Goal: Obtain resource: Download file/media

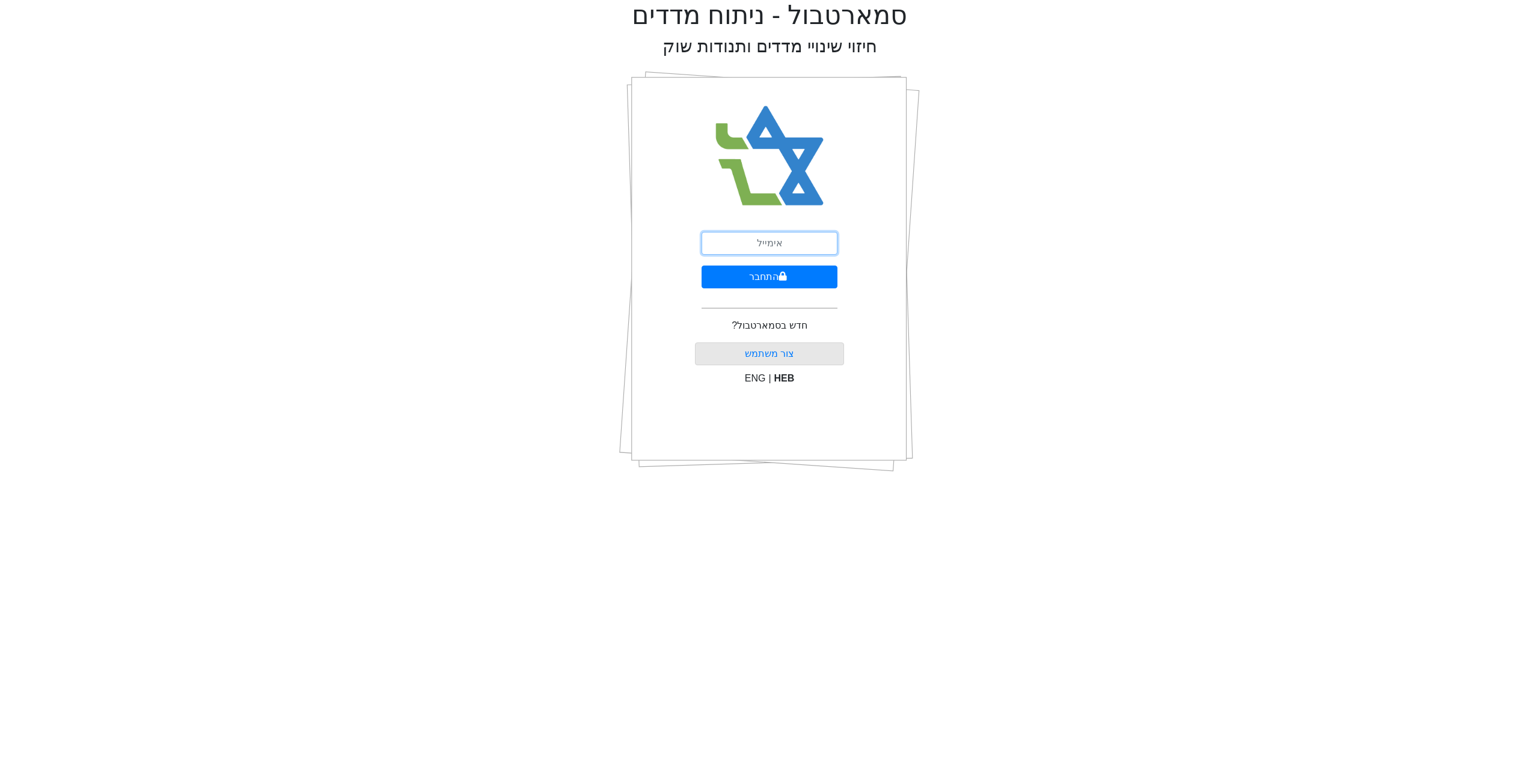
click at [770, 247] on input "email" at bounding box center [770, 243] width 136 height 23
type input "[EMAIL_ADDRESS][DOMAIN_NAME]"
click at [761, 271] on button "התחבר" at bounding box center [770, 276] width 136 height 23
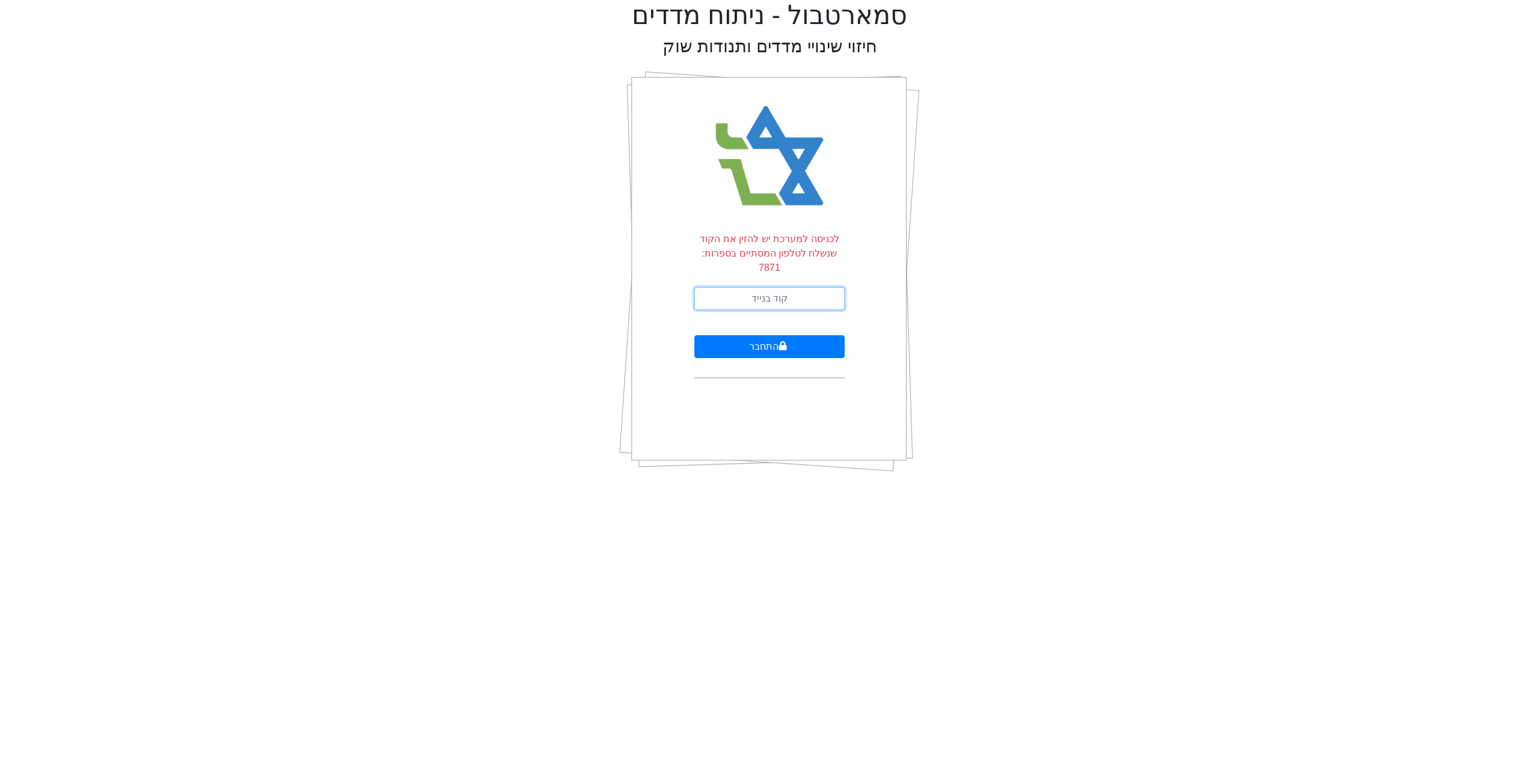
click at [761, 287] on input "text" at bounding box center [770, 298] width 150 height 23
type input "252464"
click at [694, 336] on button "התחבר" at bounding box center [770, 347] width 150 height 23
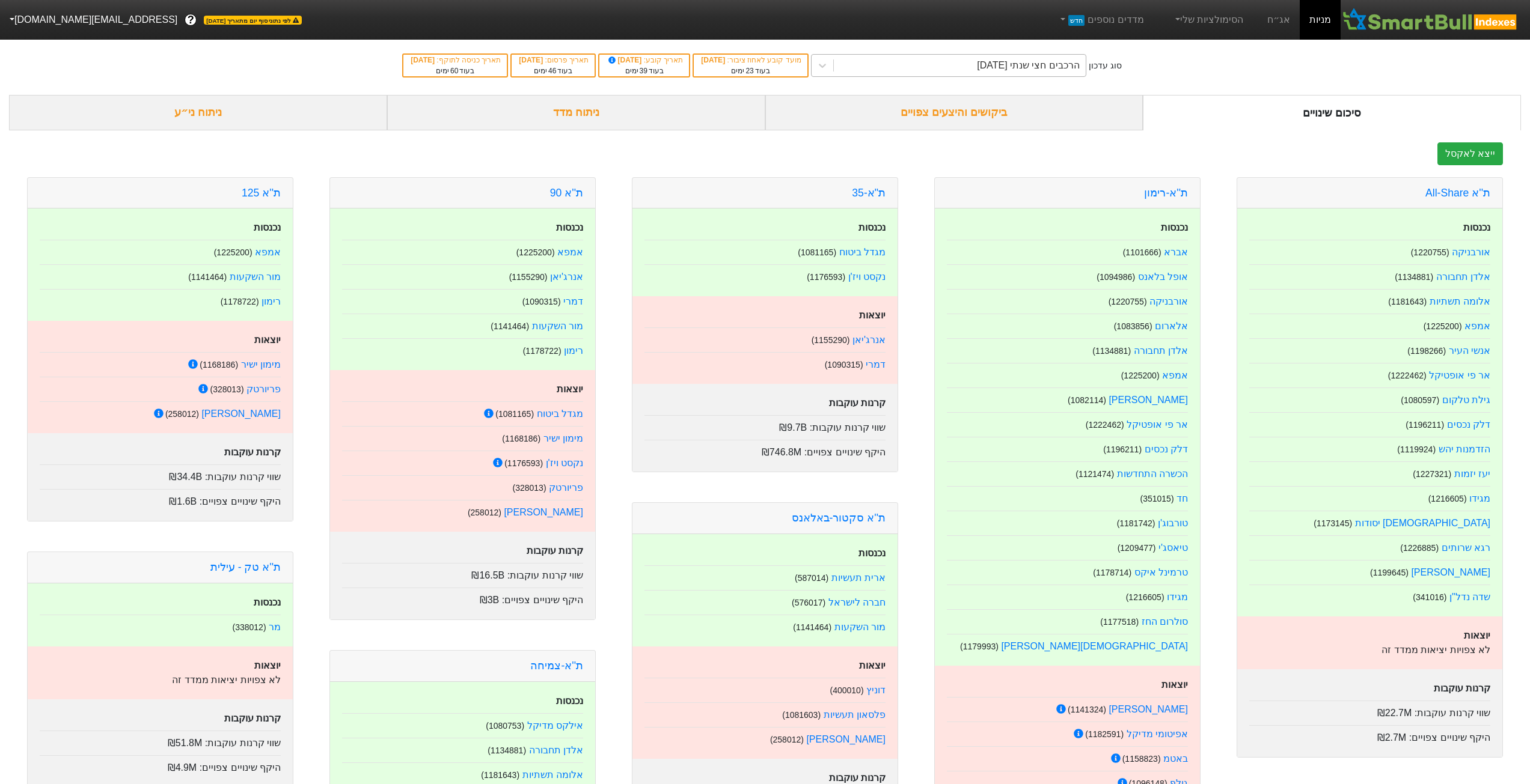
click at [899, 70] on div "הרכבים חצי שנתי [DATE]" at bounding box center [959, 65] width 252 height 22
click at [1275, 24] on link "אג״ח" at bounding box center [1278, 20] width 42 height 39
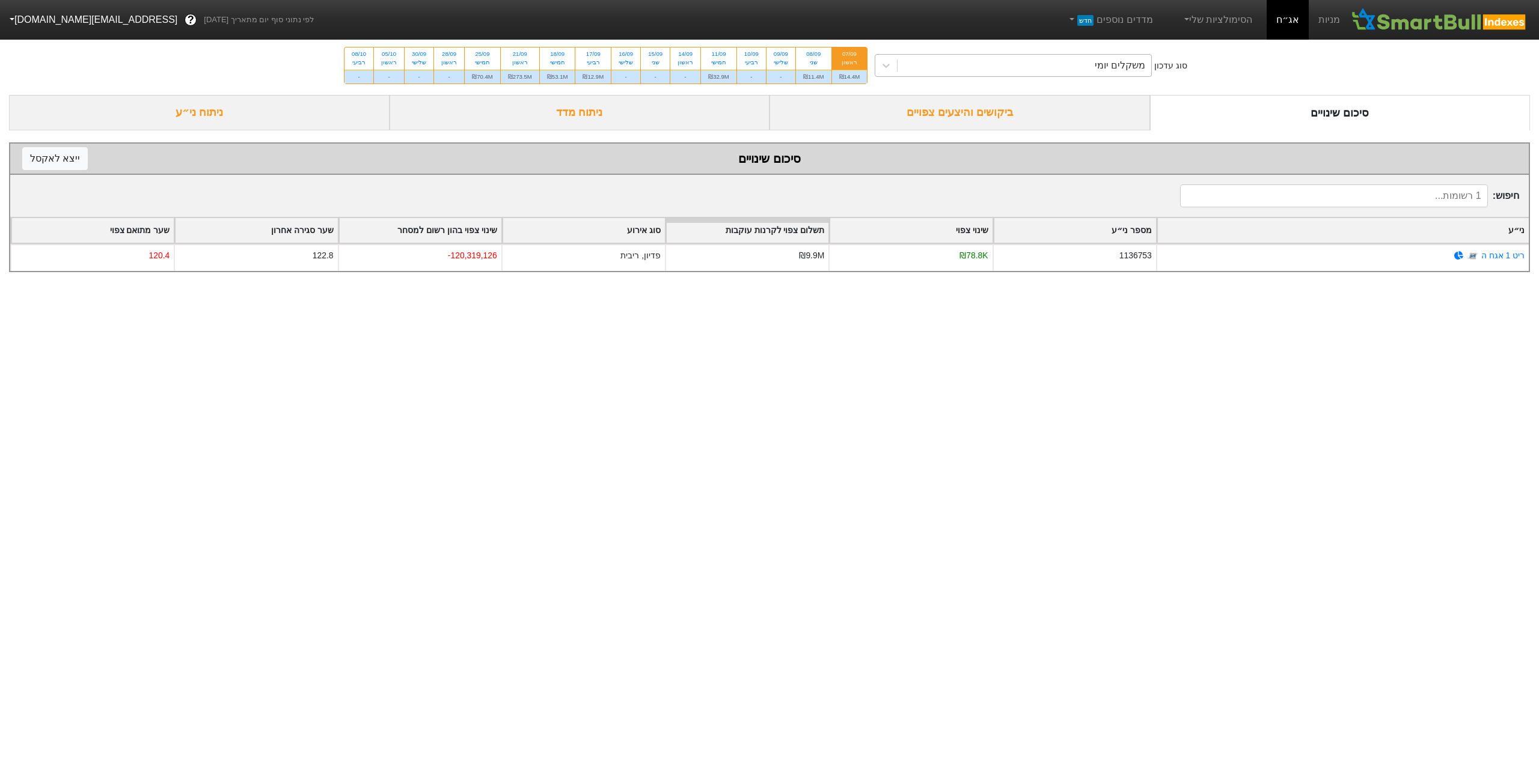
click at [1043, 67] on div "משקלים יומי" at bounding box center [1024, 65] width 254 height 22
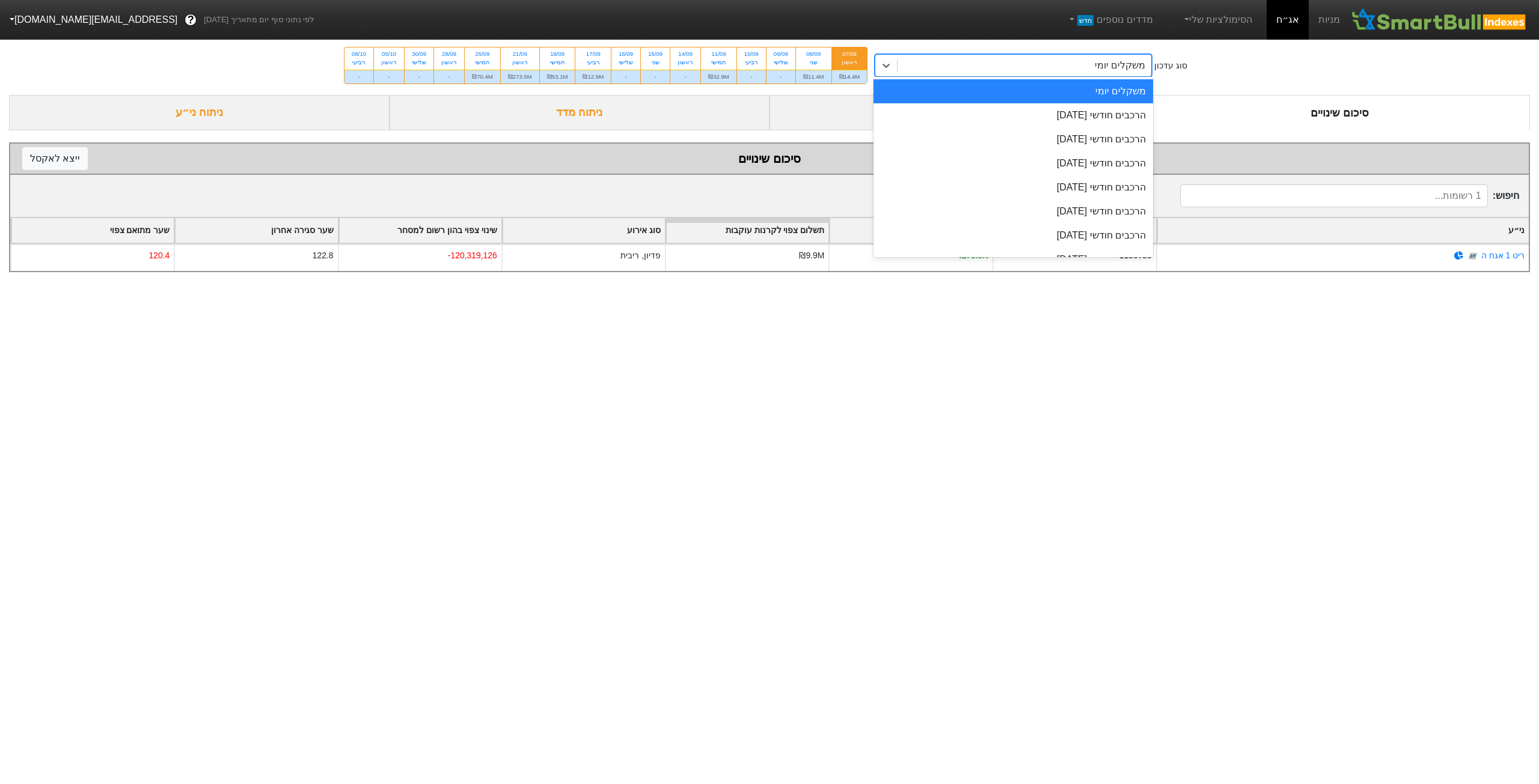
click at [1253, 78] on div "סוג עדכון option משקלים יומי focused, 1 of 9. 9 results available. Use Up and D…" at bounding box center [770, 66] width 1539 height 59
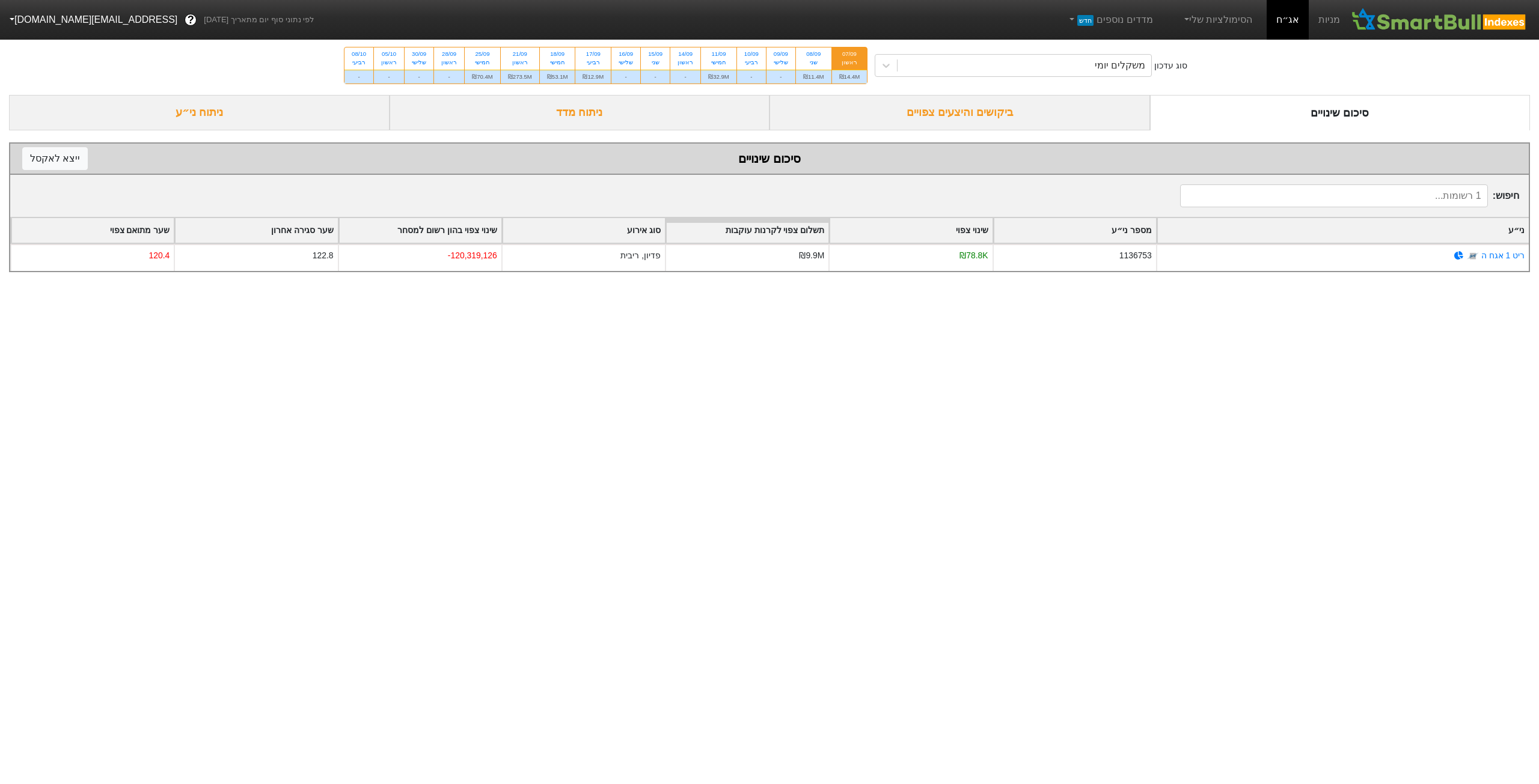
click at [887, 104] on div "ביקושים והיצעים צפויים" at bounding box center [959, 113] width 380 height 36
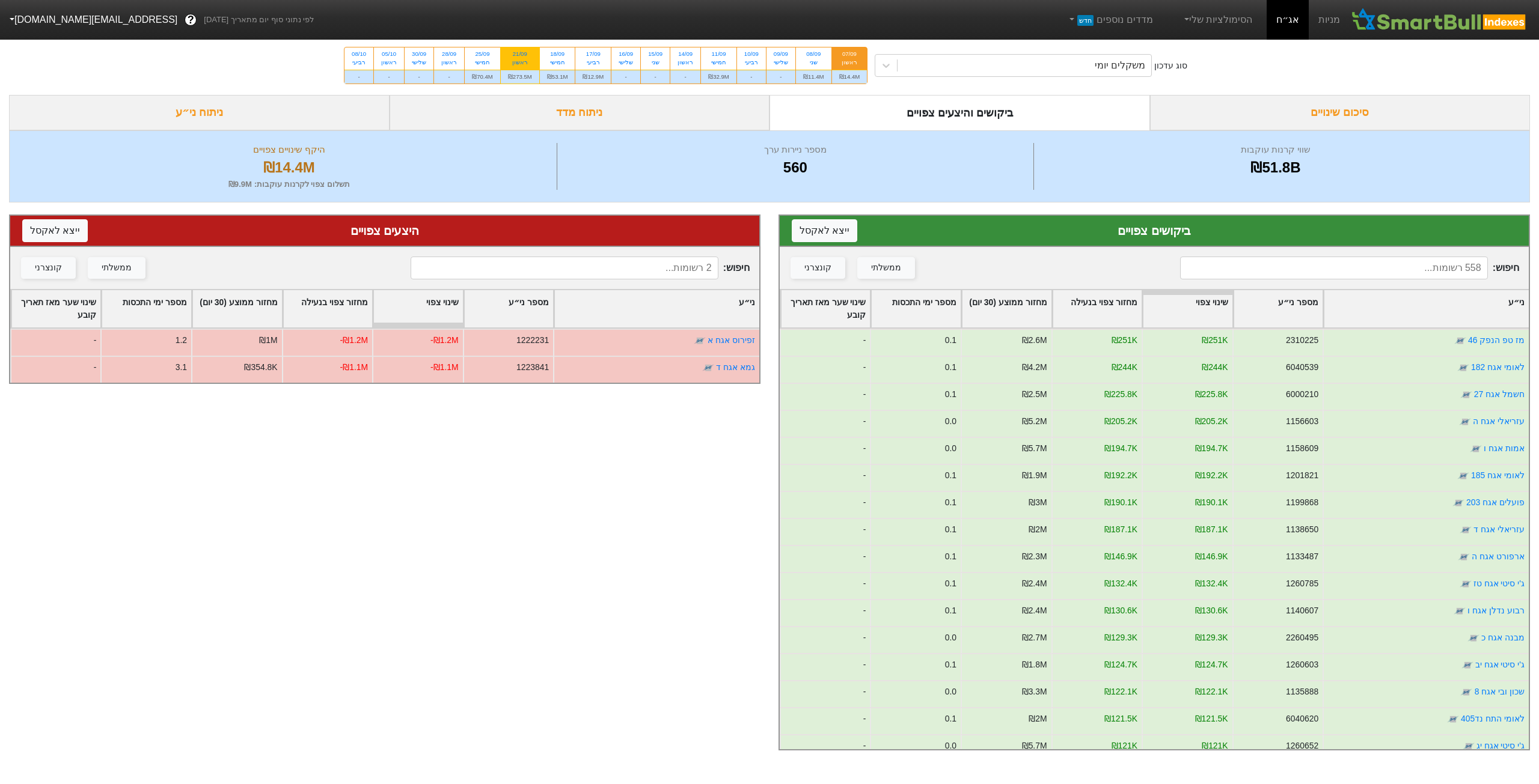
click at [526, 65] on div "ראשון" at bounding box center [520, 62] width 24 height 9
click at [520, 55] on input "21/09 ראשון ₪273.5M" at bounding box center [516, 51] width 8 height 8
radio input "true"
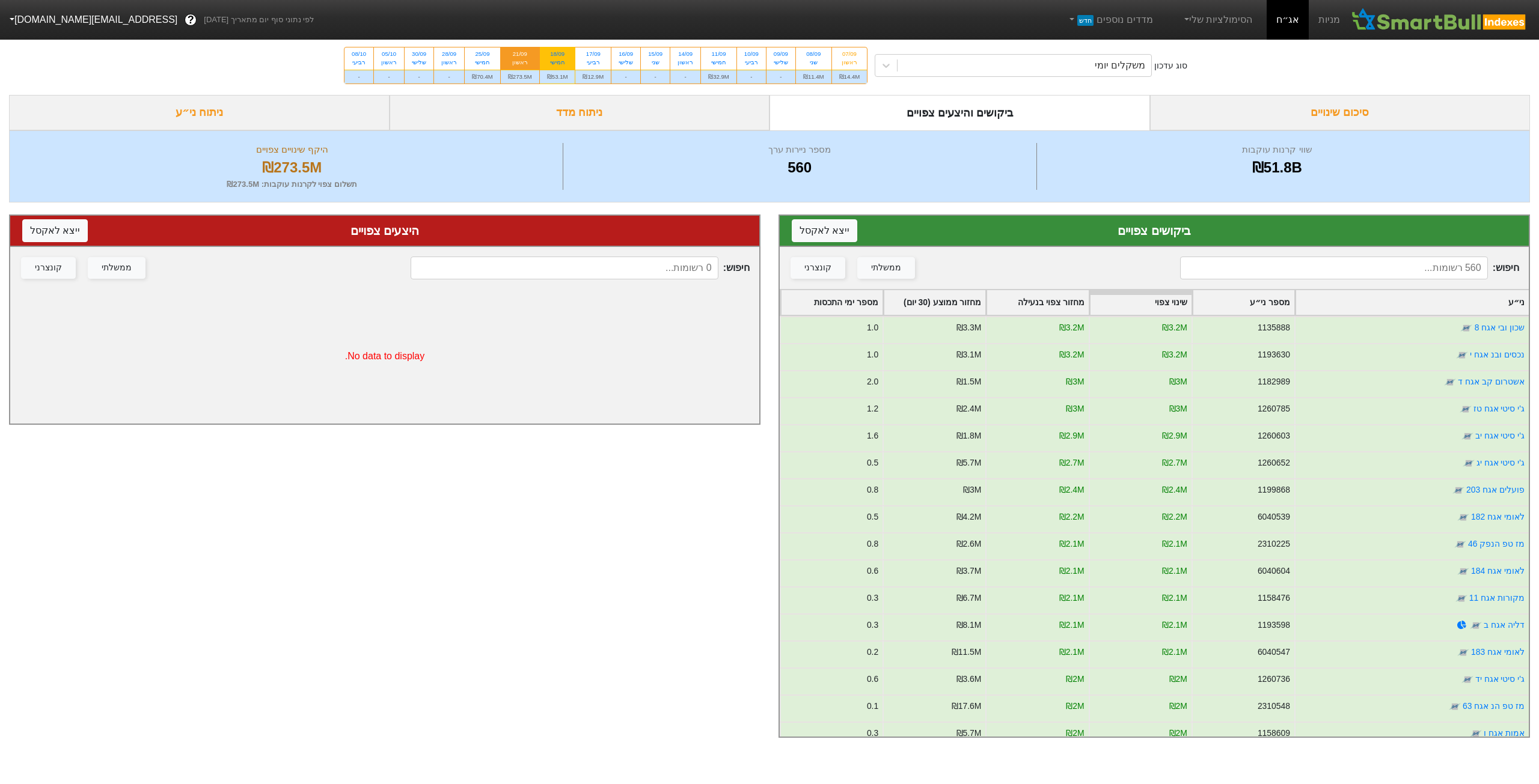
click at [573, 65] on div "18/09 חמישי" at bounding box center [557, 58] width 36 height 22
click at [557, 55] on input "18/09 חמישי ₪53.1M" at bounding box center [553, 51] width 8 height 8
radio input "true"
click at [519, 58] on div "ראשון" at bounding box center [520, 62] width 24 height 9
click at [519, 55] on input "21/09 ראשון ₪273.5M" at bounding box center [516, 51] width 8 height 8
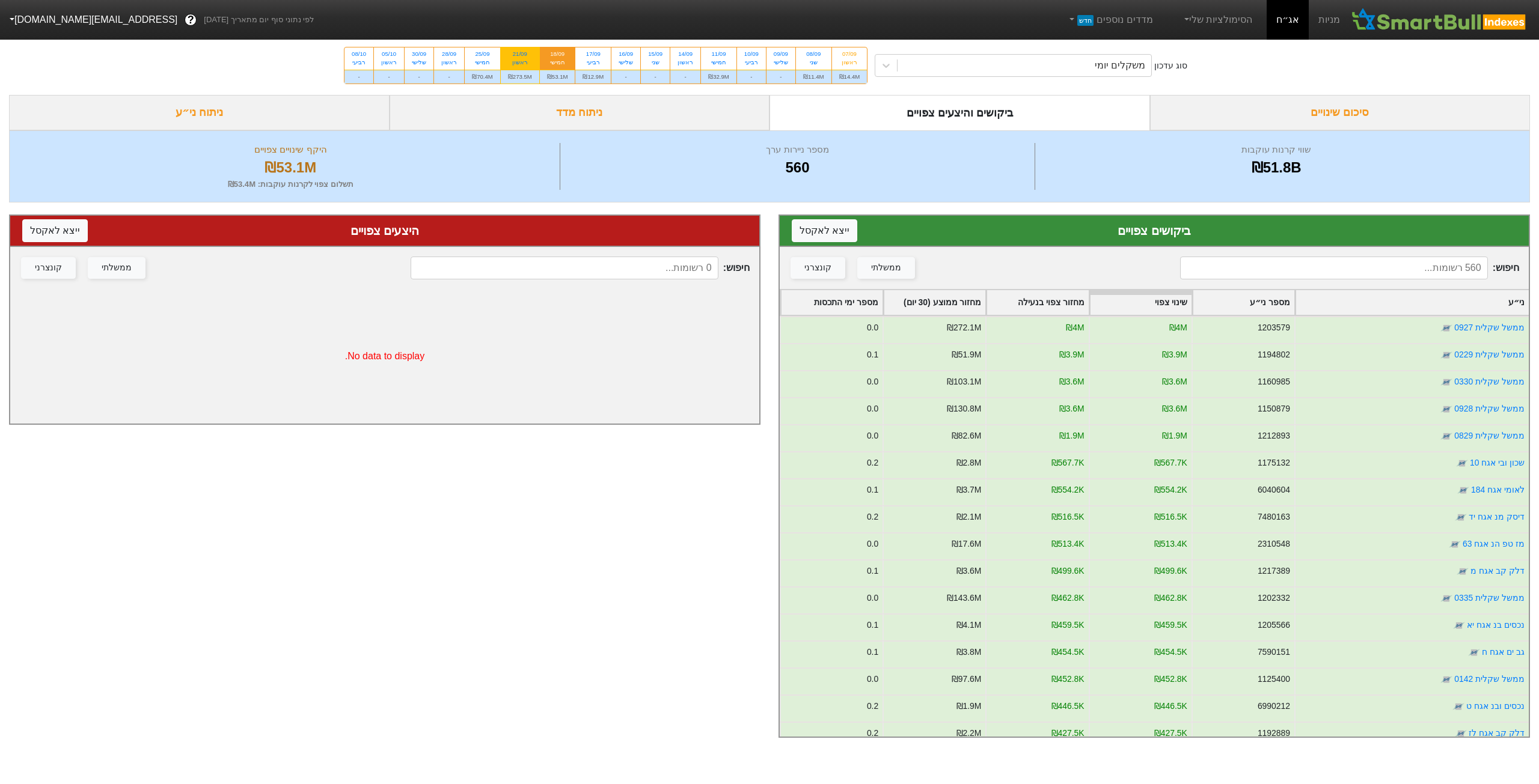
radio input "true"
click at [814, 236] on button "ייצא ל אקסל" at bounding box center [824, 230] width 65 height 23
click at [843, 232] on button "ייצא ל אקסל" at bounding box center [824, 230] width 65 height 23
click at [554, 72] on div "₪53.1M" at bounding box center [557, 77] width 36 height 14
click at [554, 55] on input "18/09 חמישי ₪53.1M" at bounding box center [553, 51] width 8 height 8
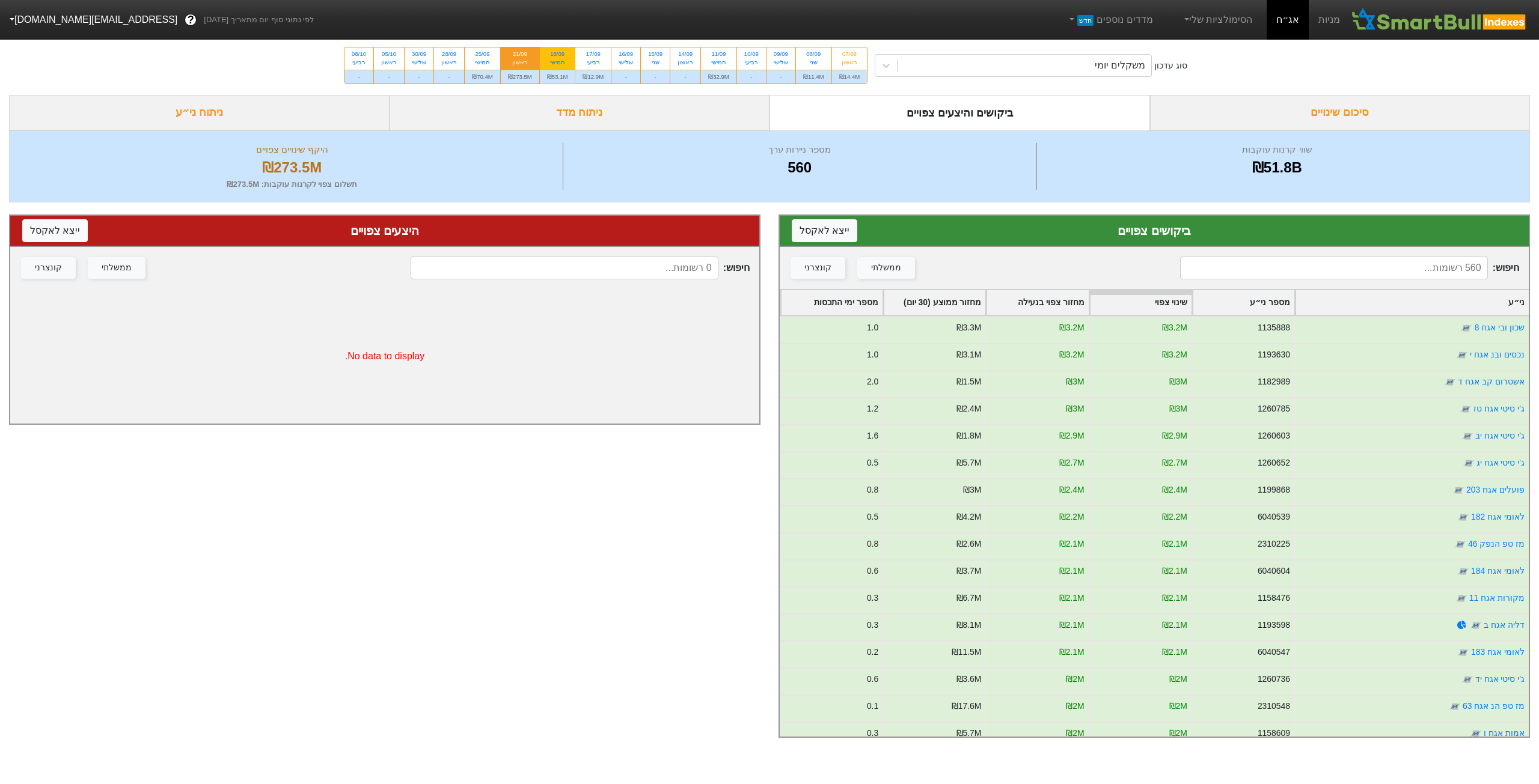
radio input "true"
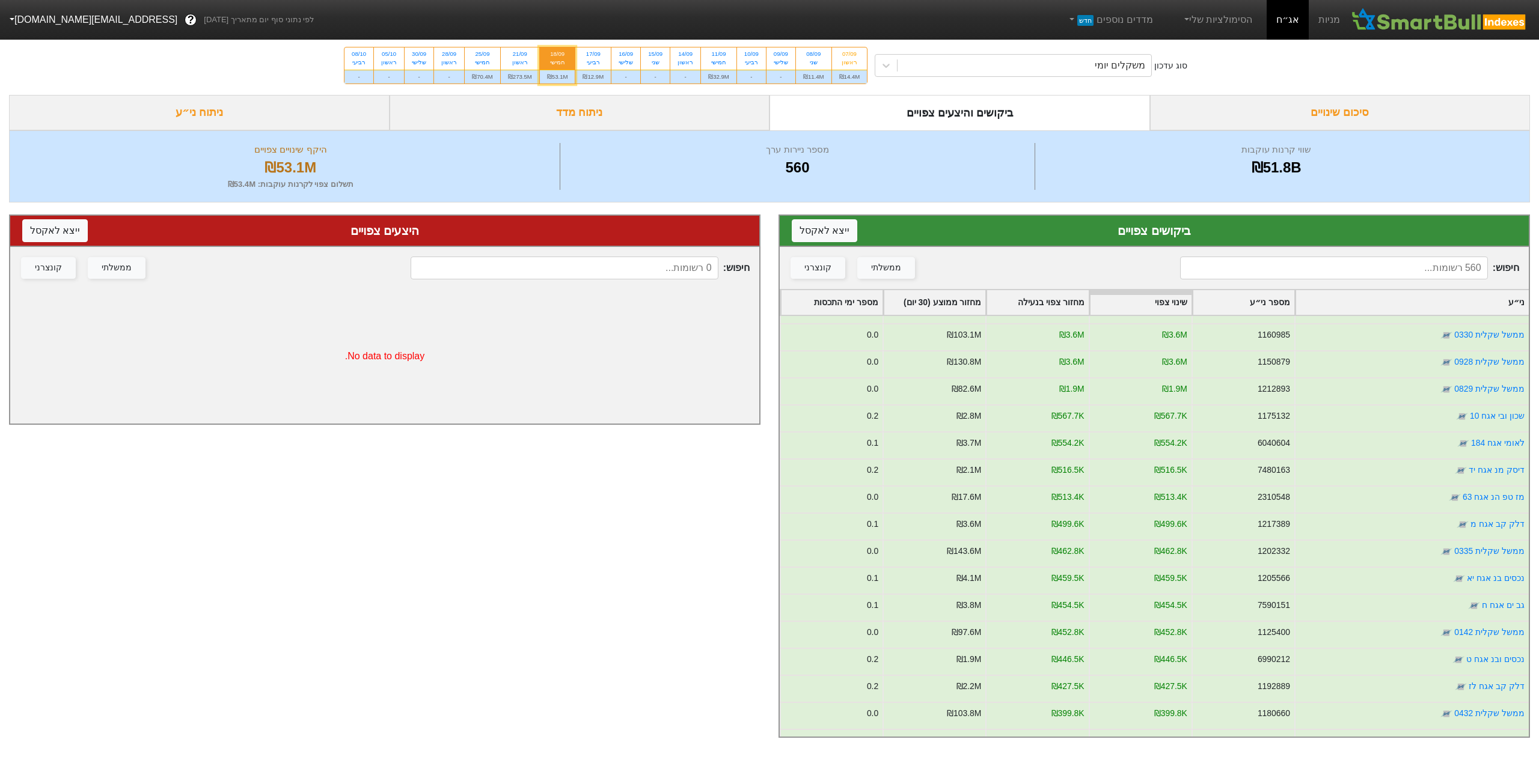
scroll to position [60, 0]
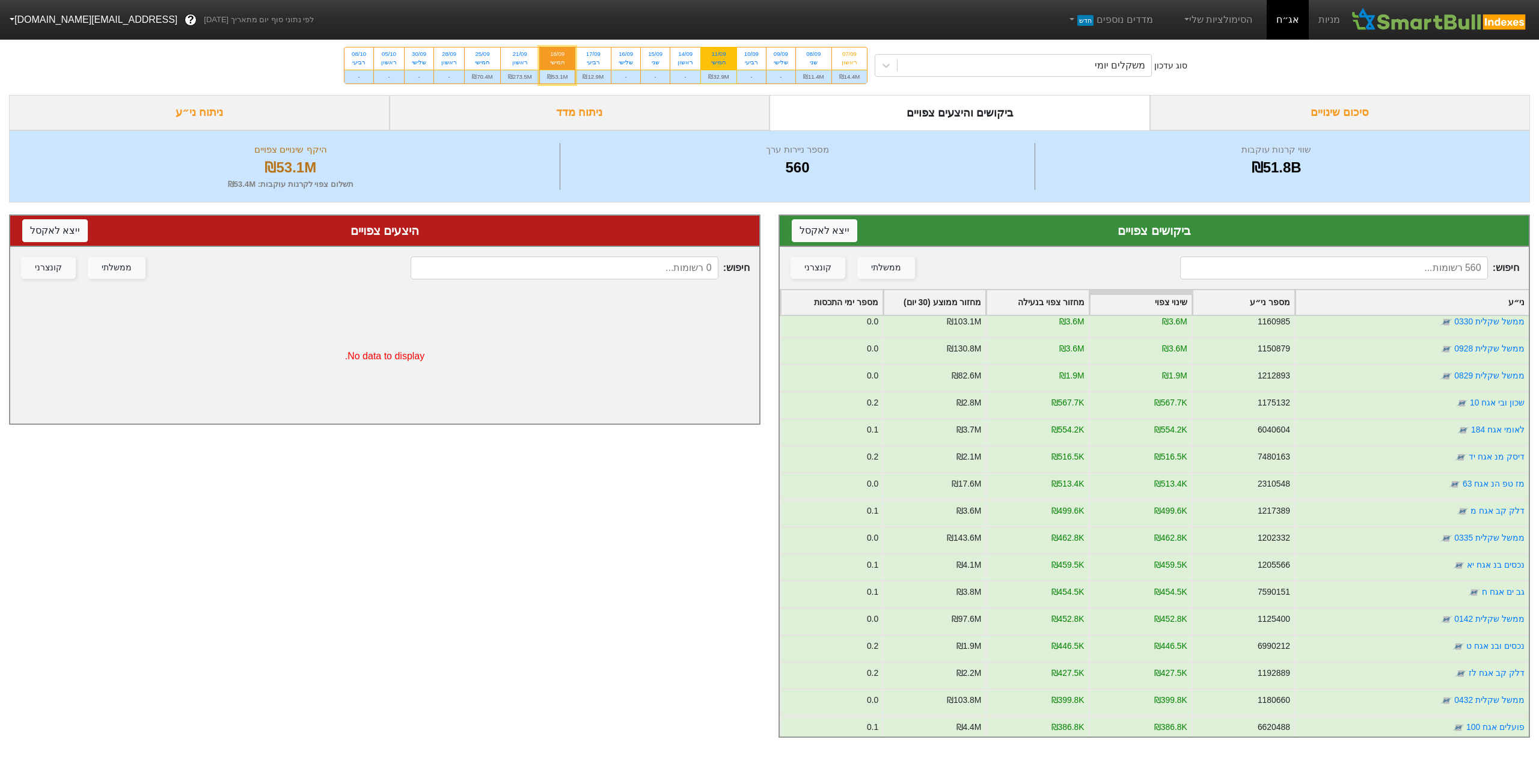
click at [723, 72] on div "₪32.9M" at bounding box center [719, 77] width 36 height 14
click at [719, 55] on input "11/09 חמישי ₪32.9M" at bounding box center [715, 51] width 8 height 8
radio input "true"
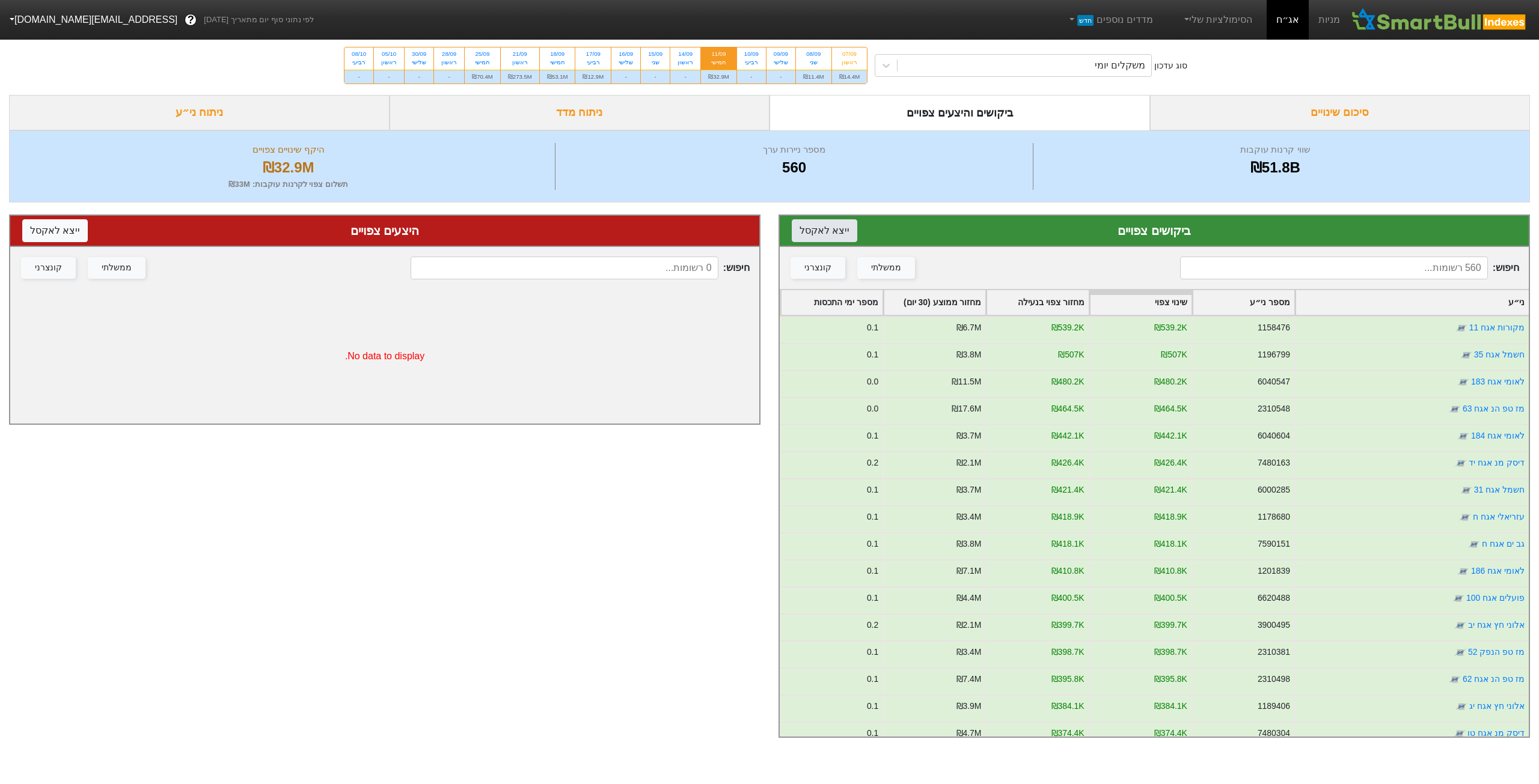
click at [827, 226] on button "ייצא ל אקסל" at bounding box center [824, 230] width 65 height 23
